Goal: Task Accomplishment & Management: Manage account settings

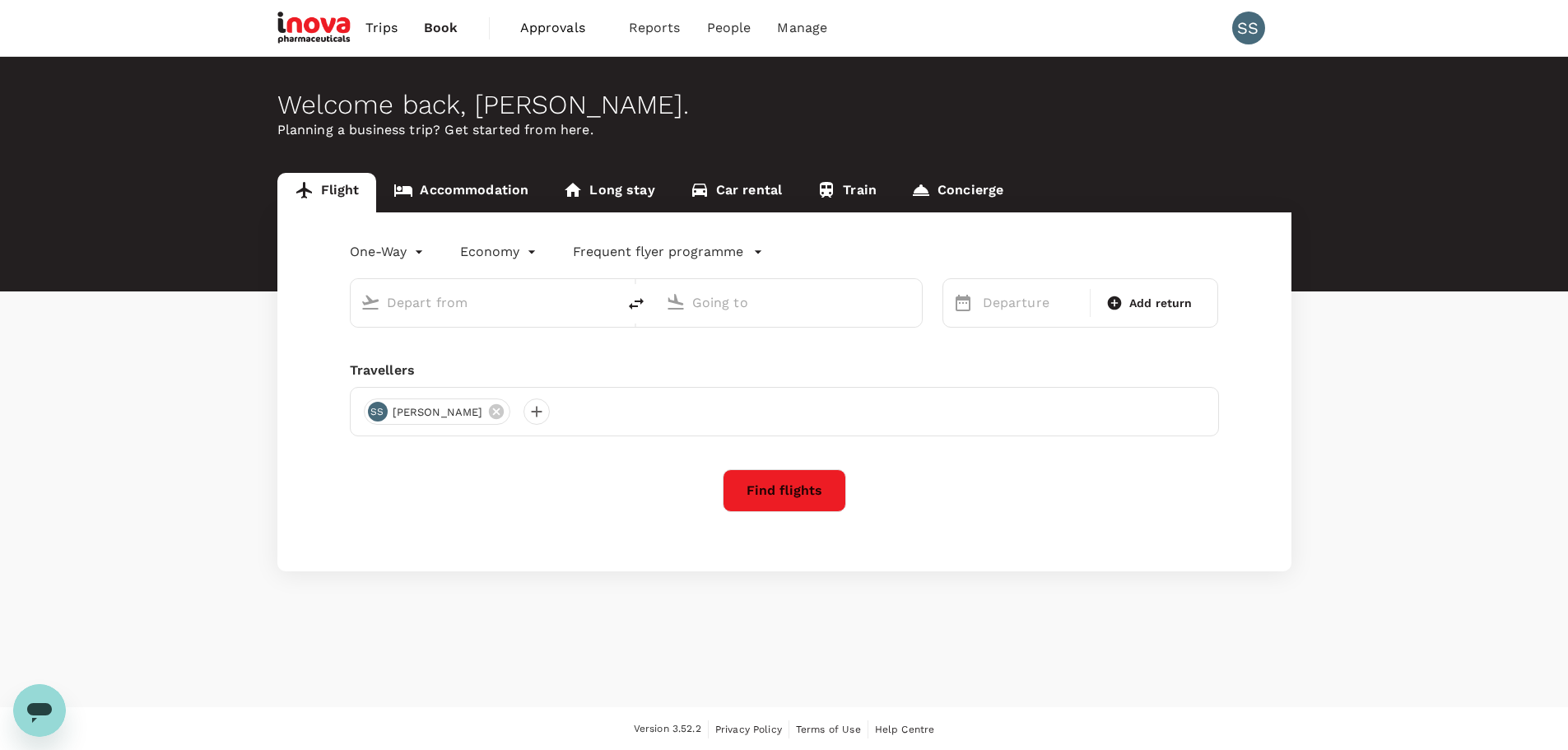
click at [552, 27] on span "Approvals" at bounding box center [561, 28] width 82 height 20
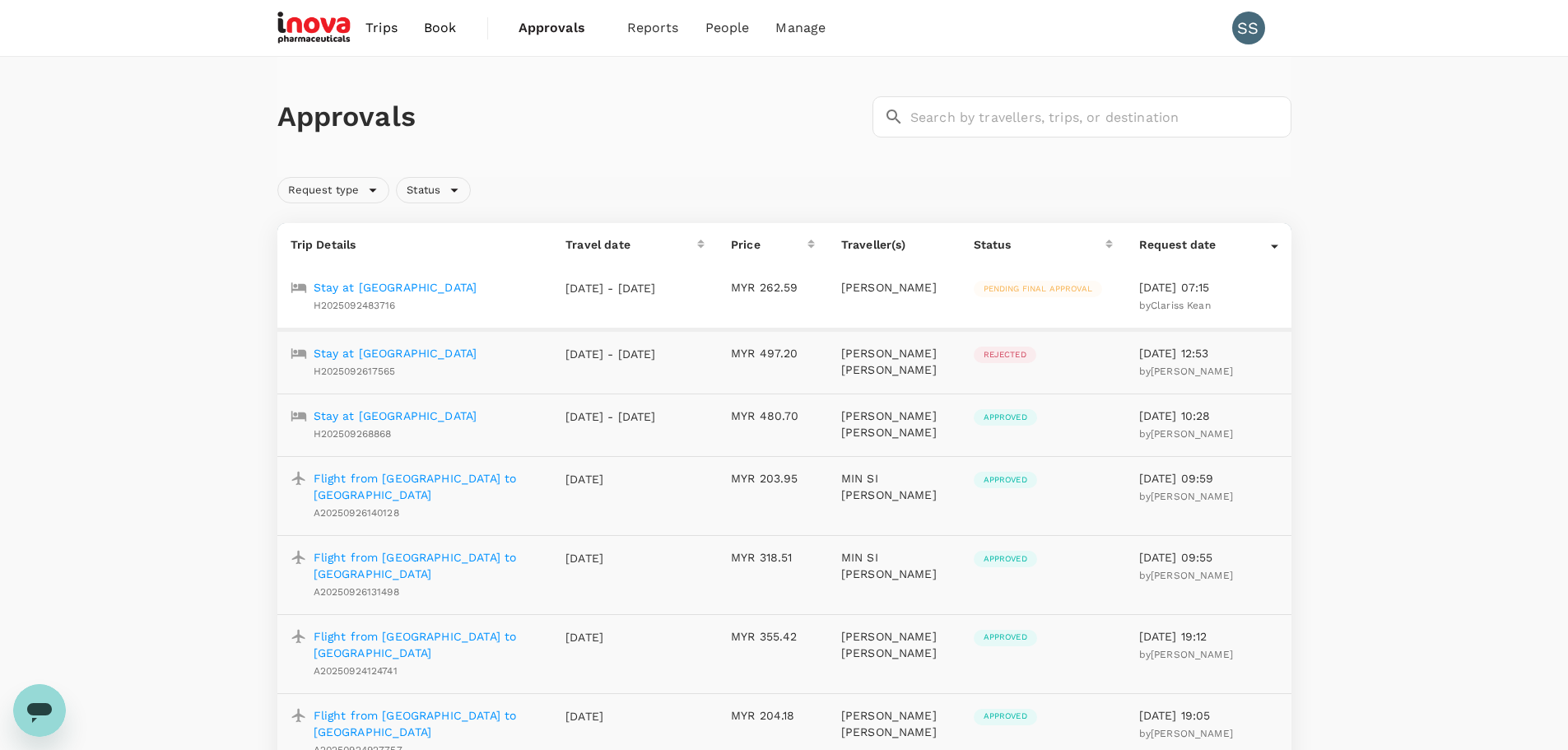
click at [358, 285] on p "Stay at [GEOGRAPHIC_DATA]" at bounding box center [395, 287] width 164 height 16
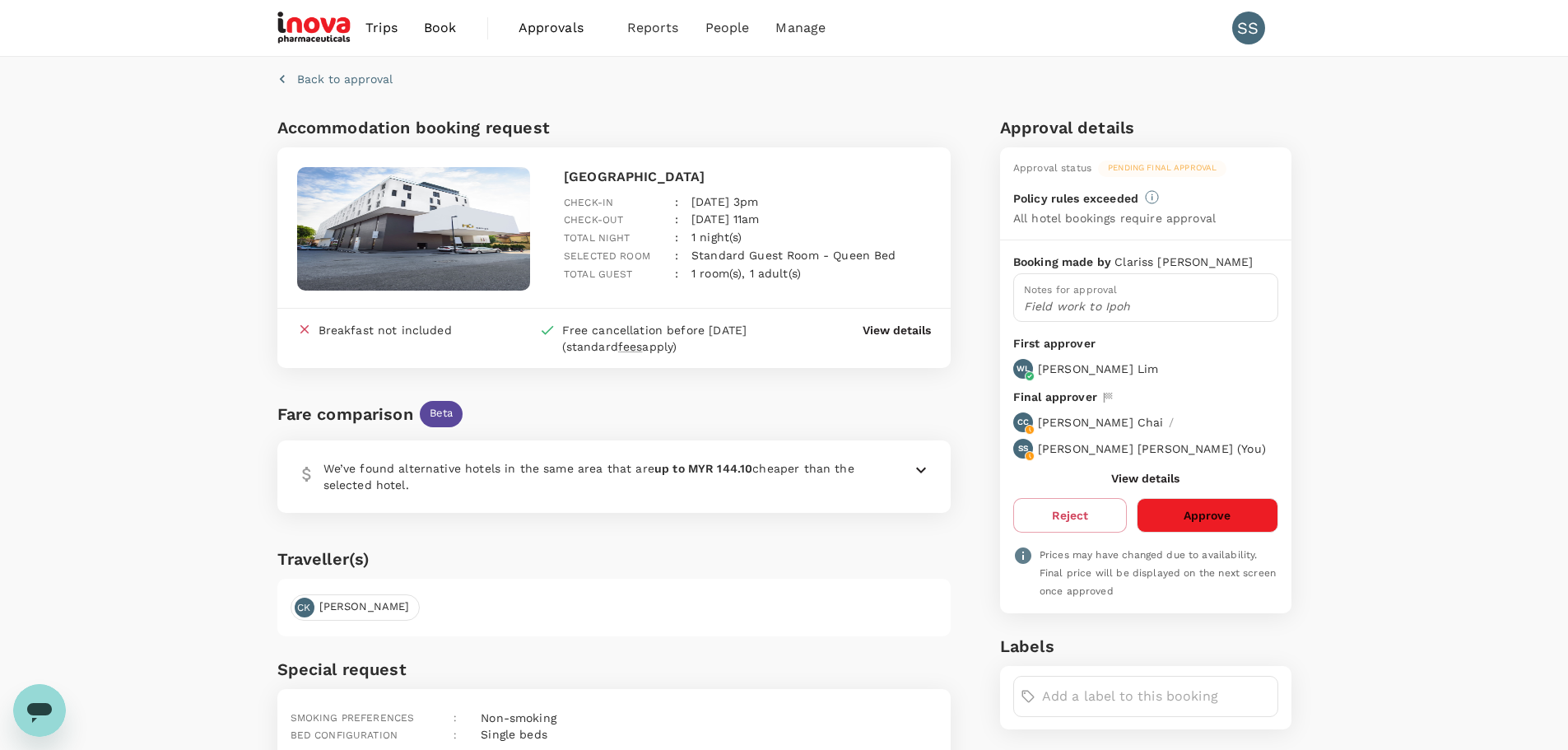
click at [1201, 518] on button "Approve" at bounding box center [1207, 515] width 141 height 35
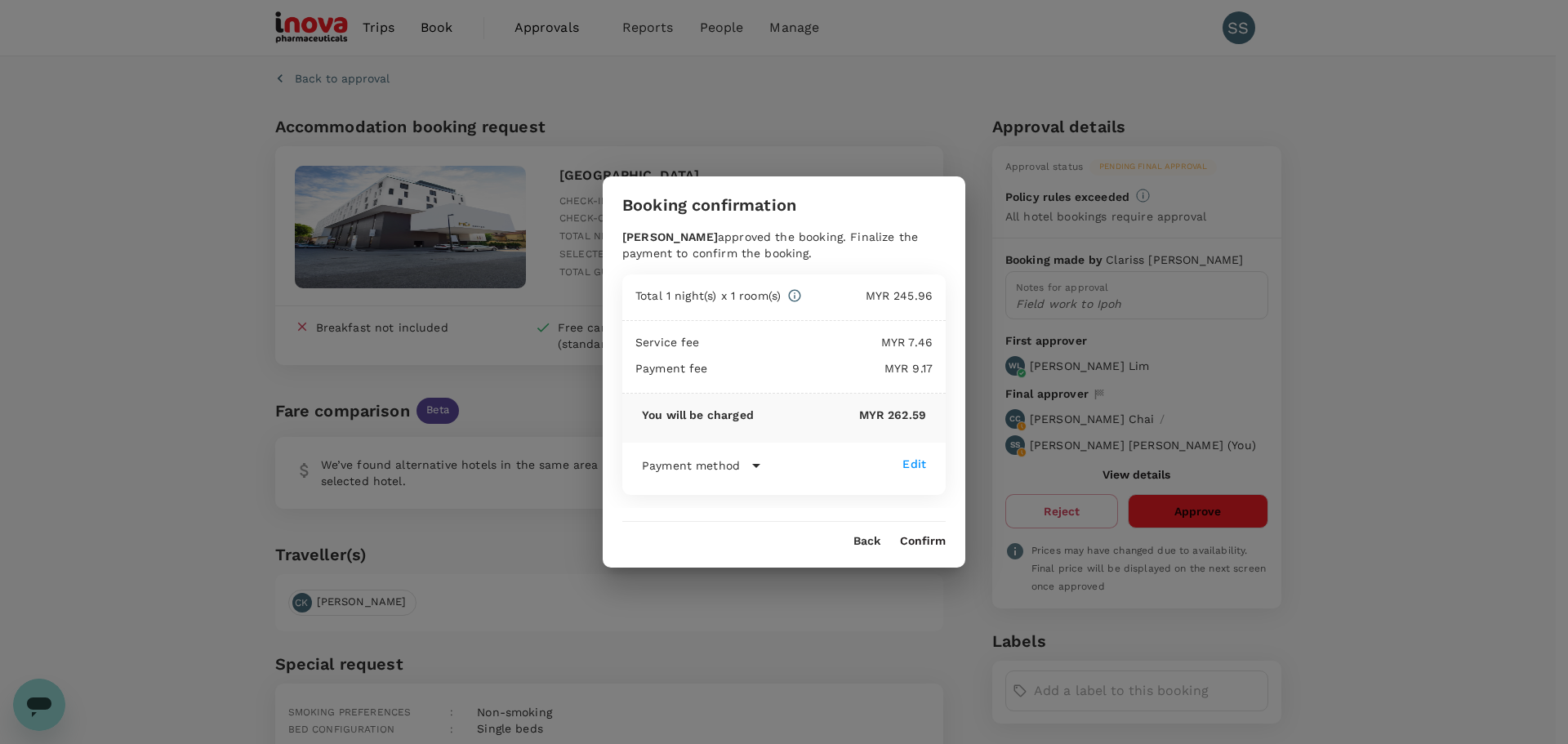
click at [920, 537] on button "Confirm" at bounding box center [923, 541] width 46 height 13
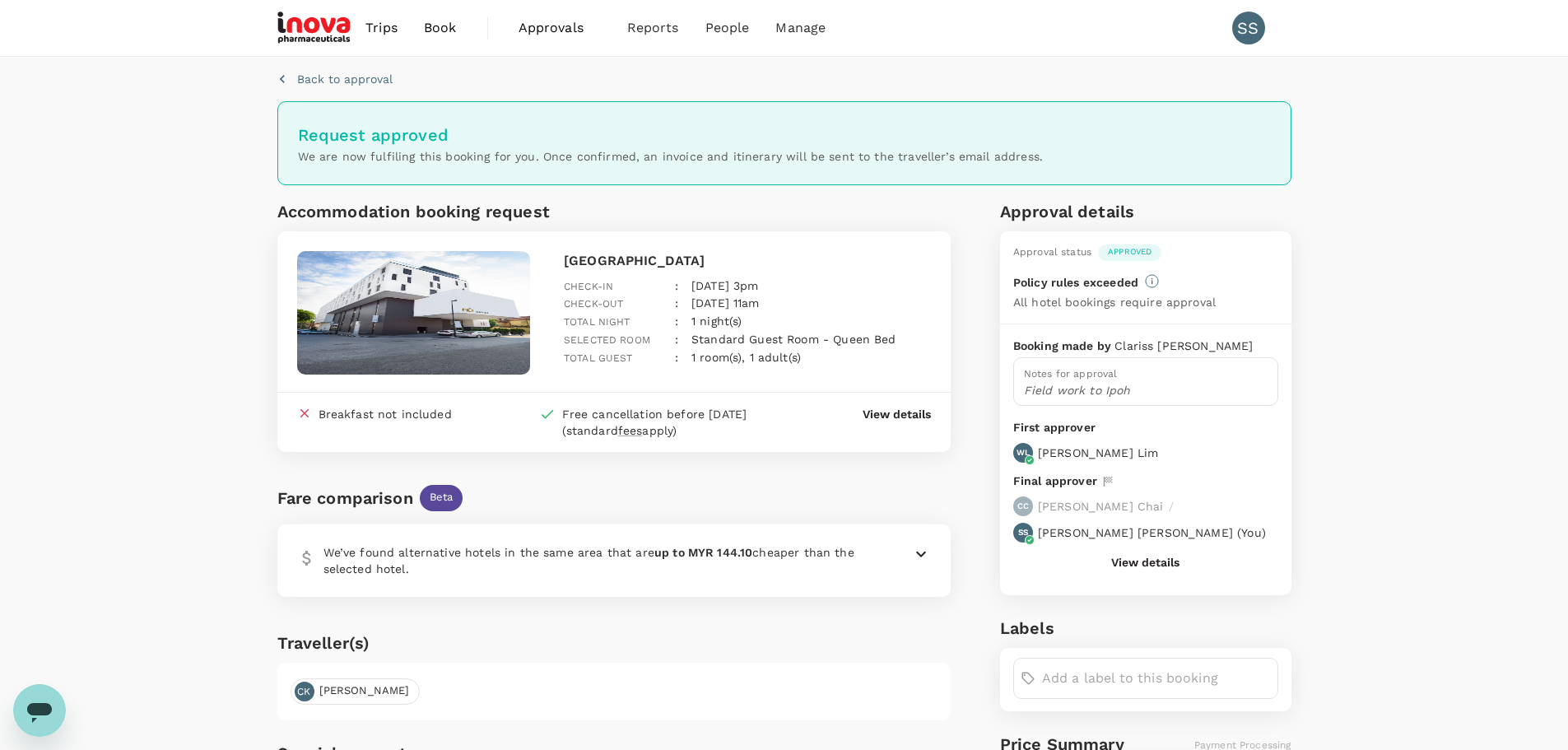
click at [528, 31] on span "Approvals" at bounding box center [559, 28] width 82 height 20
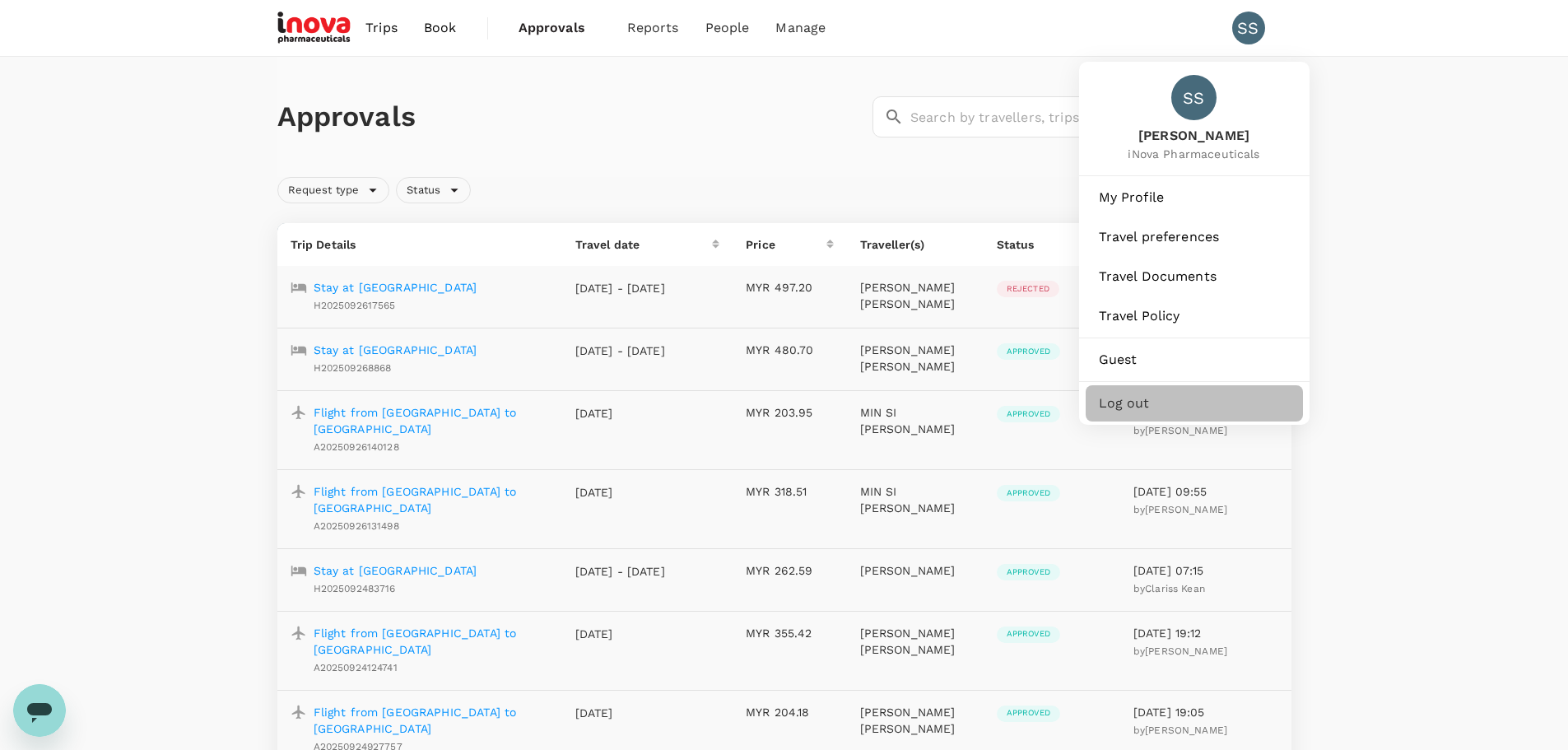
click at [1113, 404] on span "Log out" at bounding box center [1194, 403] width 191 height 20
